Goal: Information Seeking & Learning: Learn about a topic

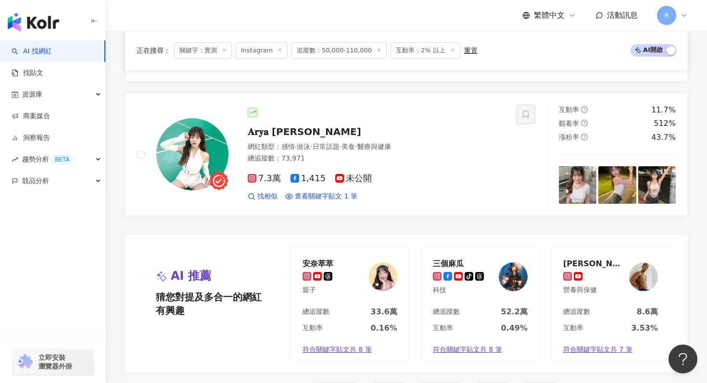
scroll to position [2029, 0]
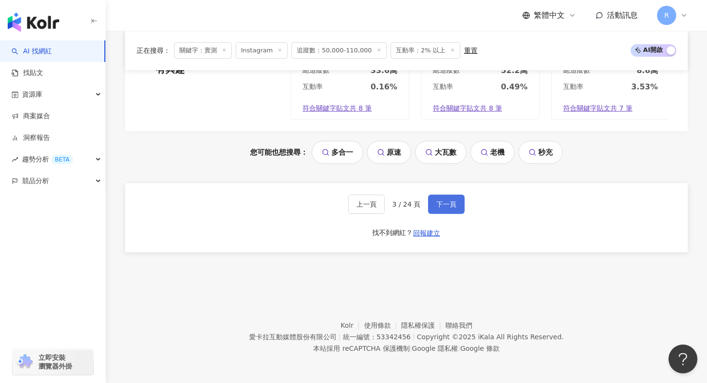
click at [444, 204] on span "下一頁" at bounding box center [446, 204] width 20 height 8
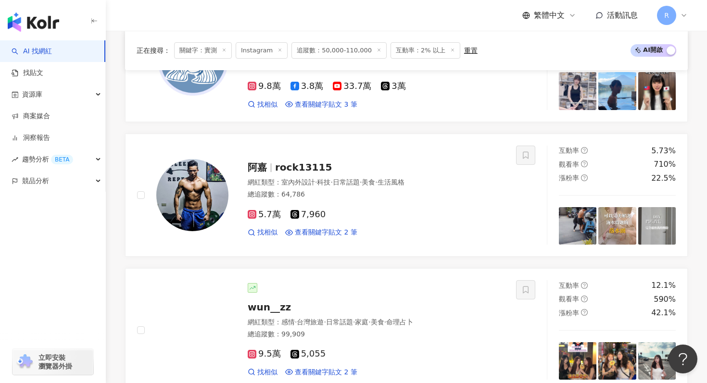
scroll to position [1468, 0]
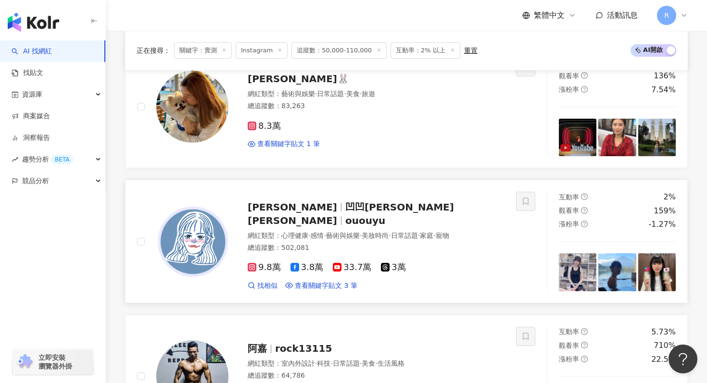
scroll to position [1305, 0]
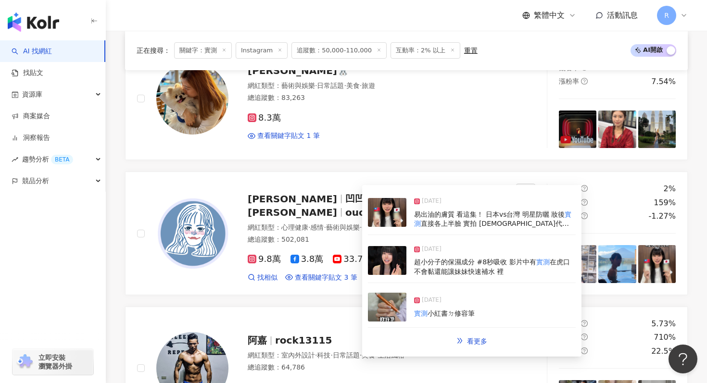
click at [378, 269] on img at bounding box center [387, 260] width 38 height 29
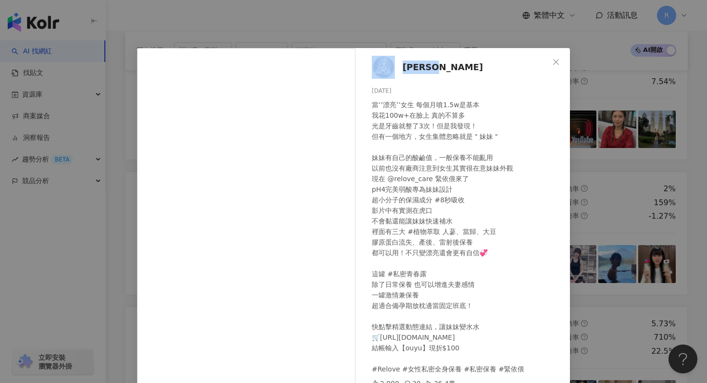
drag, startPoint x: 448, startPoint y: 66, endPoint x: 393, endPoint y: 65, distance: 54.8
click at [393, 65] on div "[PERSON_NAME]wei [DATE] 當’’漂亮’’女生 每個月噴1.5w是基本 我花100w+在臉上 真的不算多 光是牙齒就整了3次！但是我發現！…" at bounding box center [465, 220] width 210 height 344
copy link "[PERSON_NAME]"
click at [408, 25] on div "[PERSON_NAME]wei [DATE] 當’’漂亮’’女生 每個月噴1.5w是基本 我花100w+在臉上 真的不算多 光是牙齒就整了3次！但是我發現！…" at bounding box center [353, 191] width 707 height 383
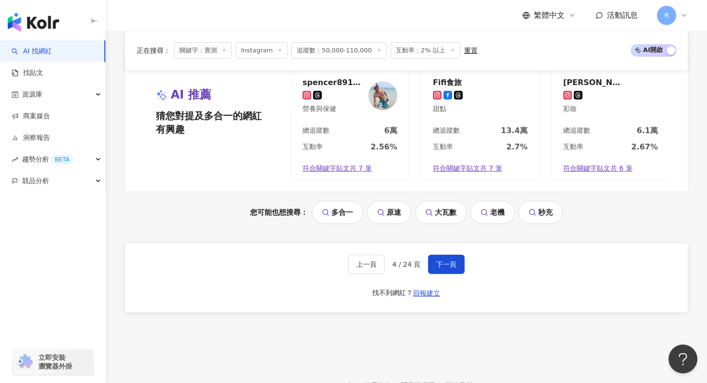
scroll to position [2029, 0]
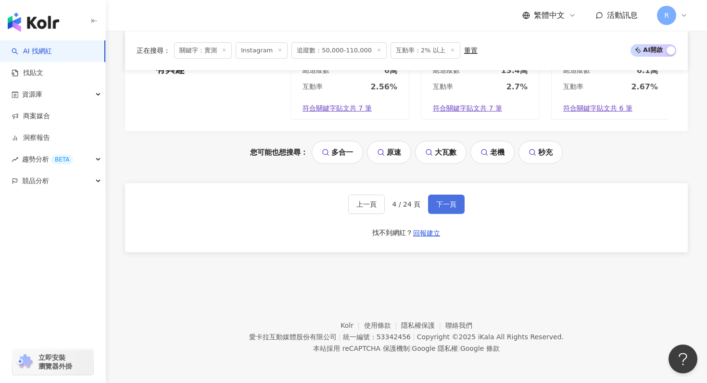
click at [435, 200] on button "下一頁" at bounding box center [446, 204] width 37 height 19
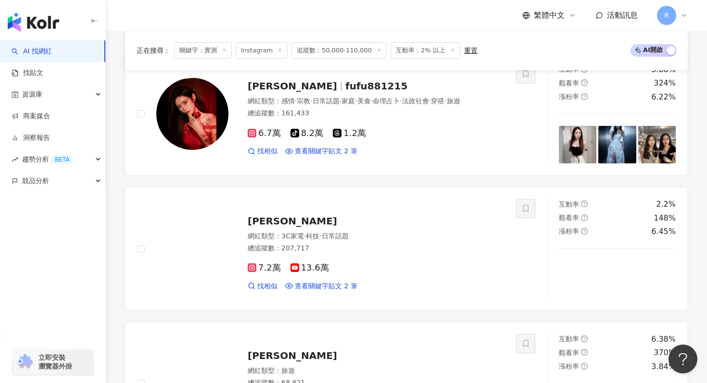
scroll to position [1280, 0]
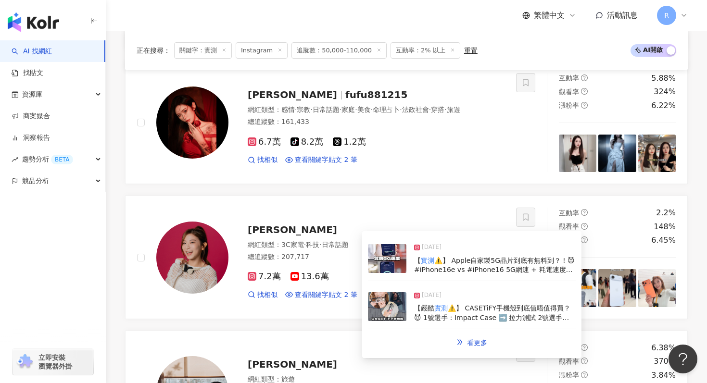
click at [387, 312] on img at bounding box center [387, 306] width 38 height 29
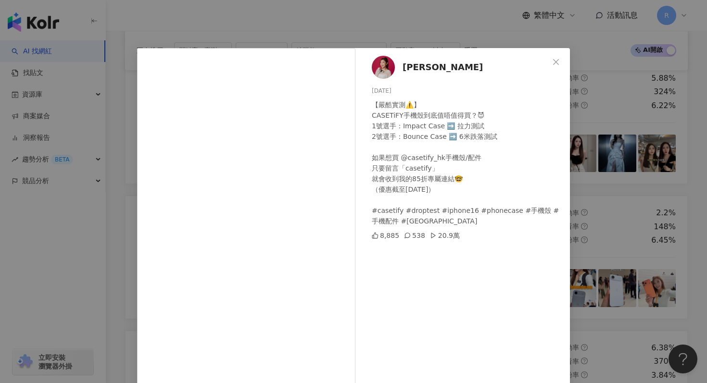
click at [500, 36] on div "[PERSON_NAME] [DATE] 【嚴酷實測⚠️】 CASETiFY手機殼到底值唔值得買？😈 1號選手：Impact Case ➡️ 拉力測試 2號選…" at bounding box center [353, 191] width 707 height 383
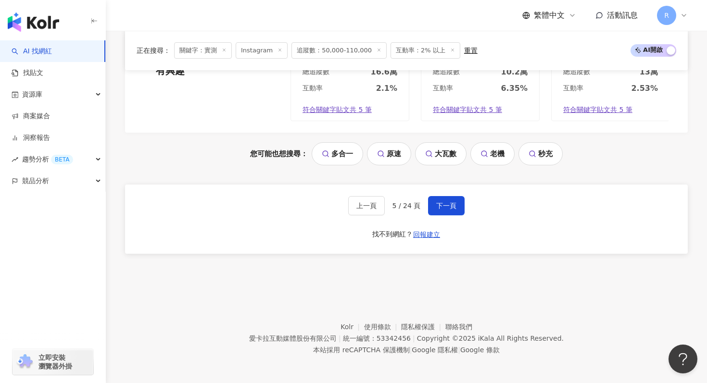
scroll to position [2029, 0]
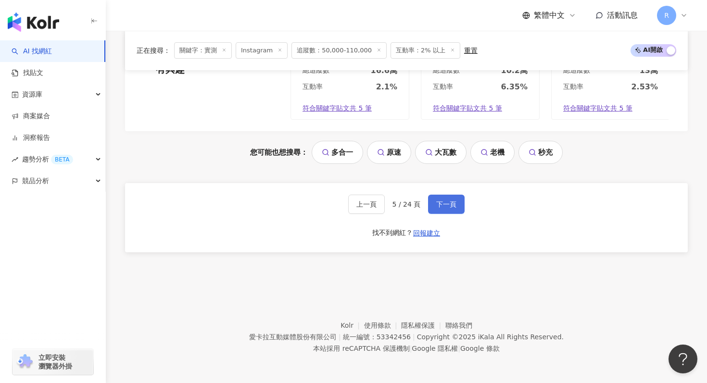
click at [450, 196] on button "下一頁" at bounding box center [446, 204] width 37 height 19
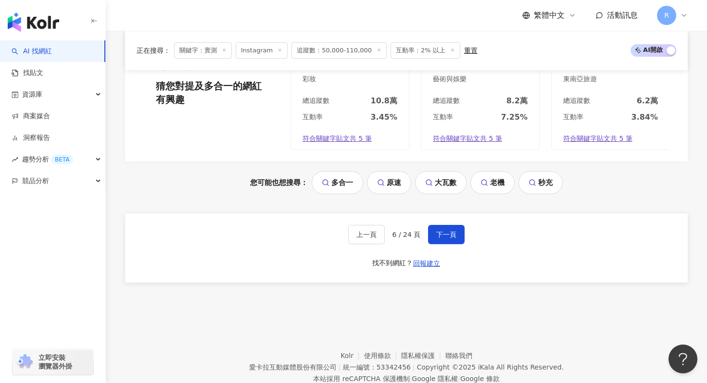
scroll to position [1990, 0]
